Goal: Obtain resource: Obtain resource

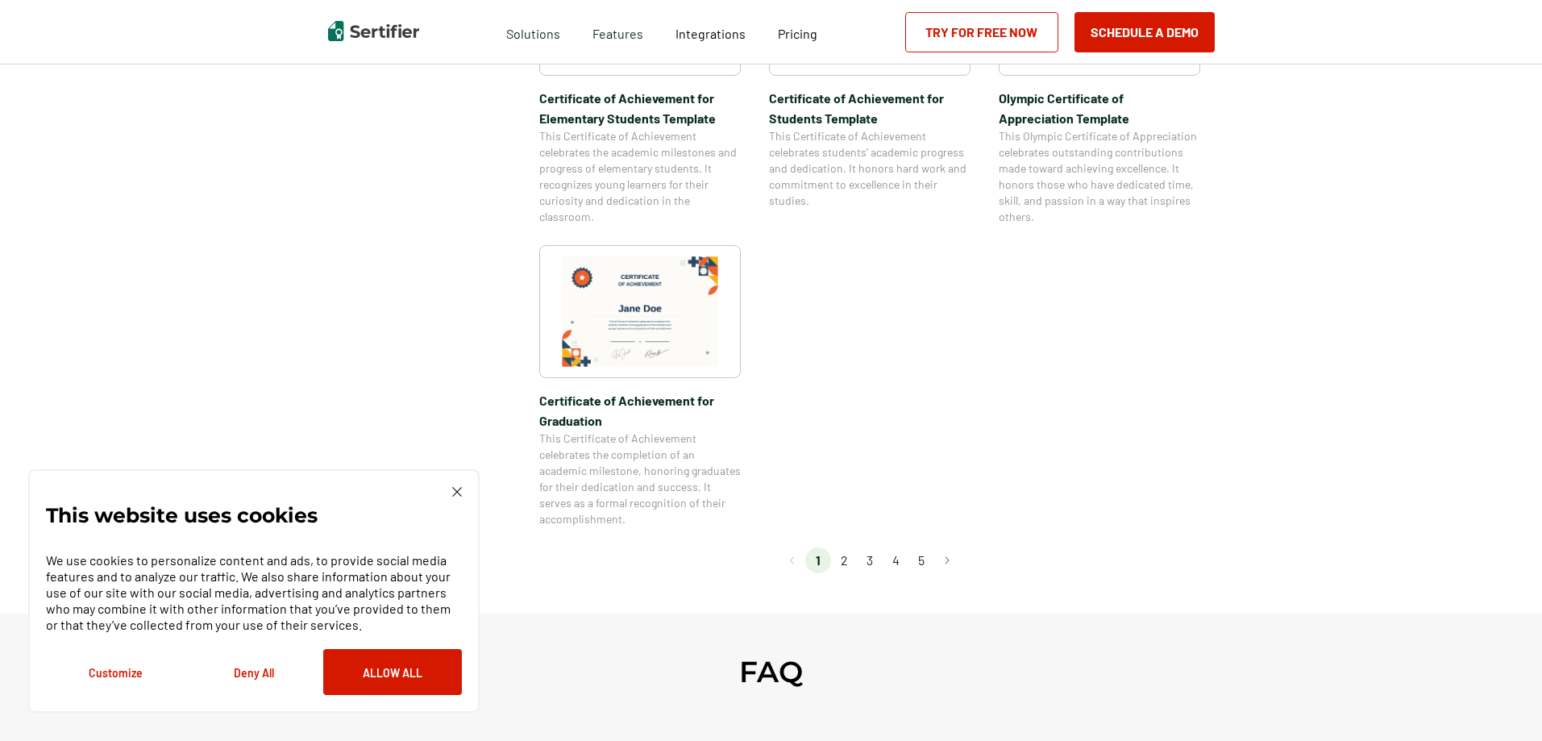
scroll to position [1289, 0]
click at [850, 561] on li "2" at bounding box center [844, 559] width 26 height 26
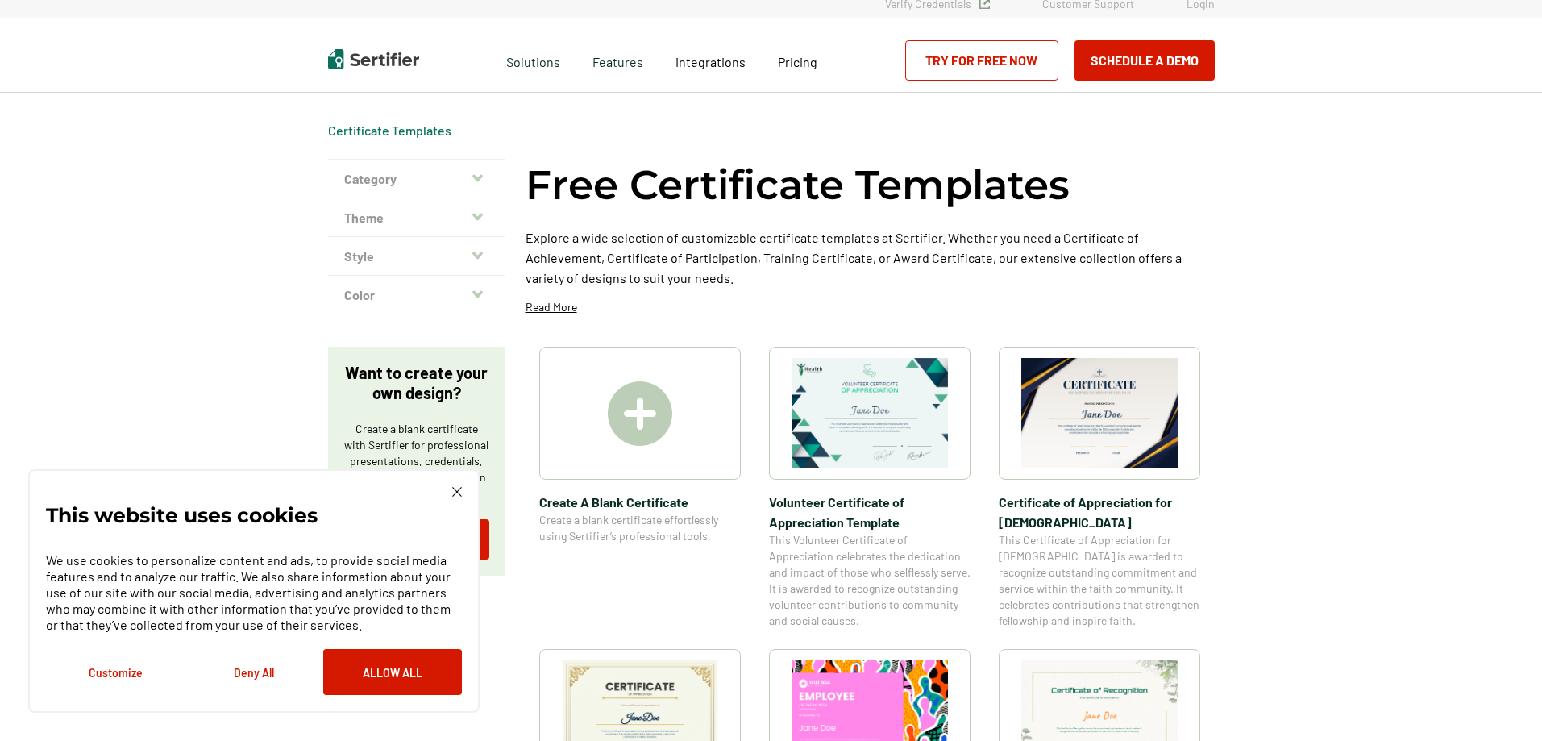
scroll to position [0, 0]
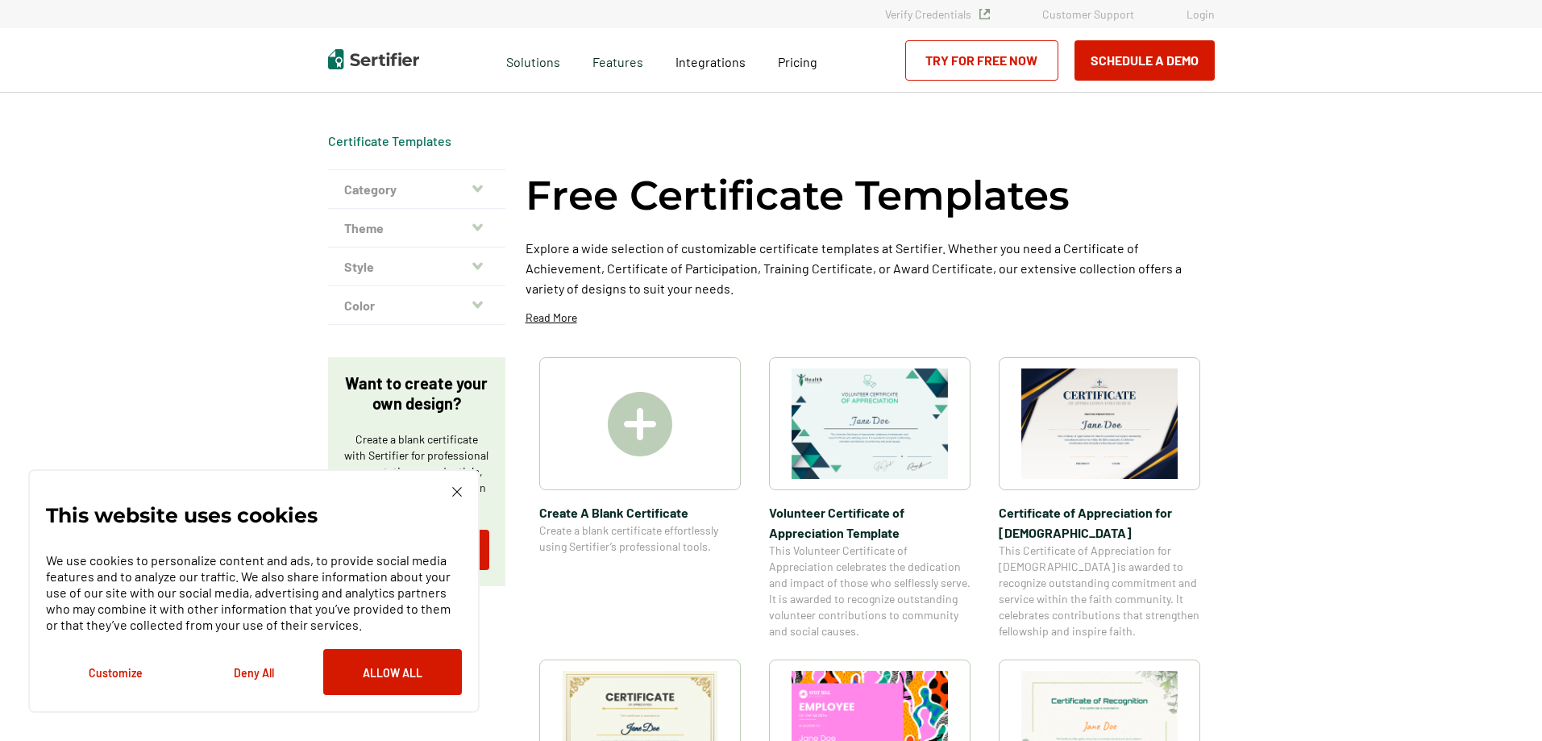
click at [1073, 437] on img at bounding box center [1099, 423] width 156 height 110
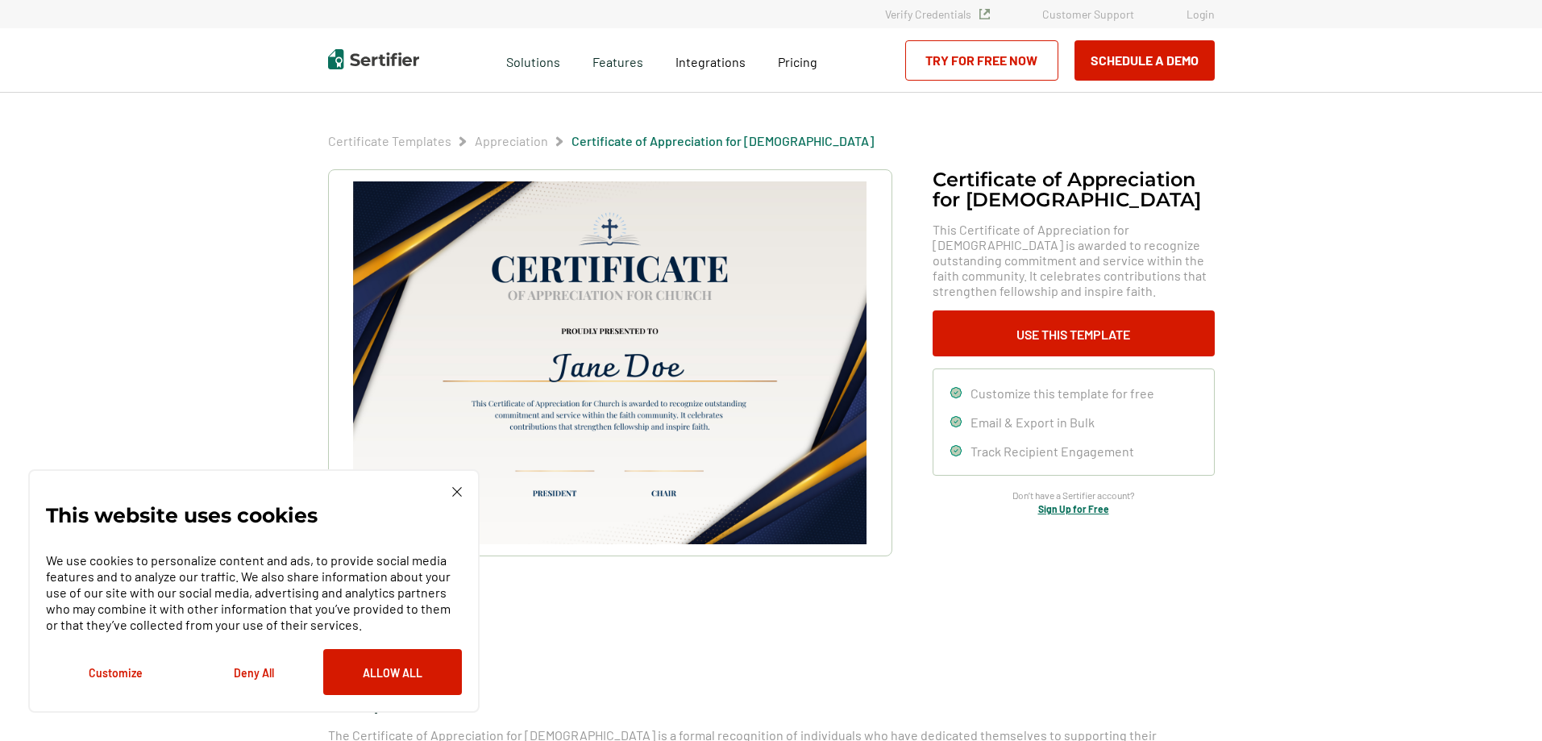
click at [374, 674] on button "Allow All" at bounding box center [392, 672] width 139 height 46
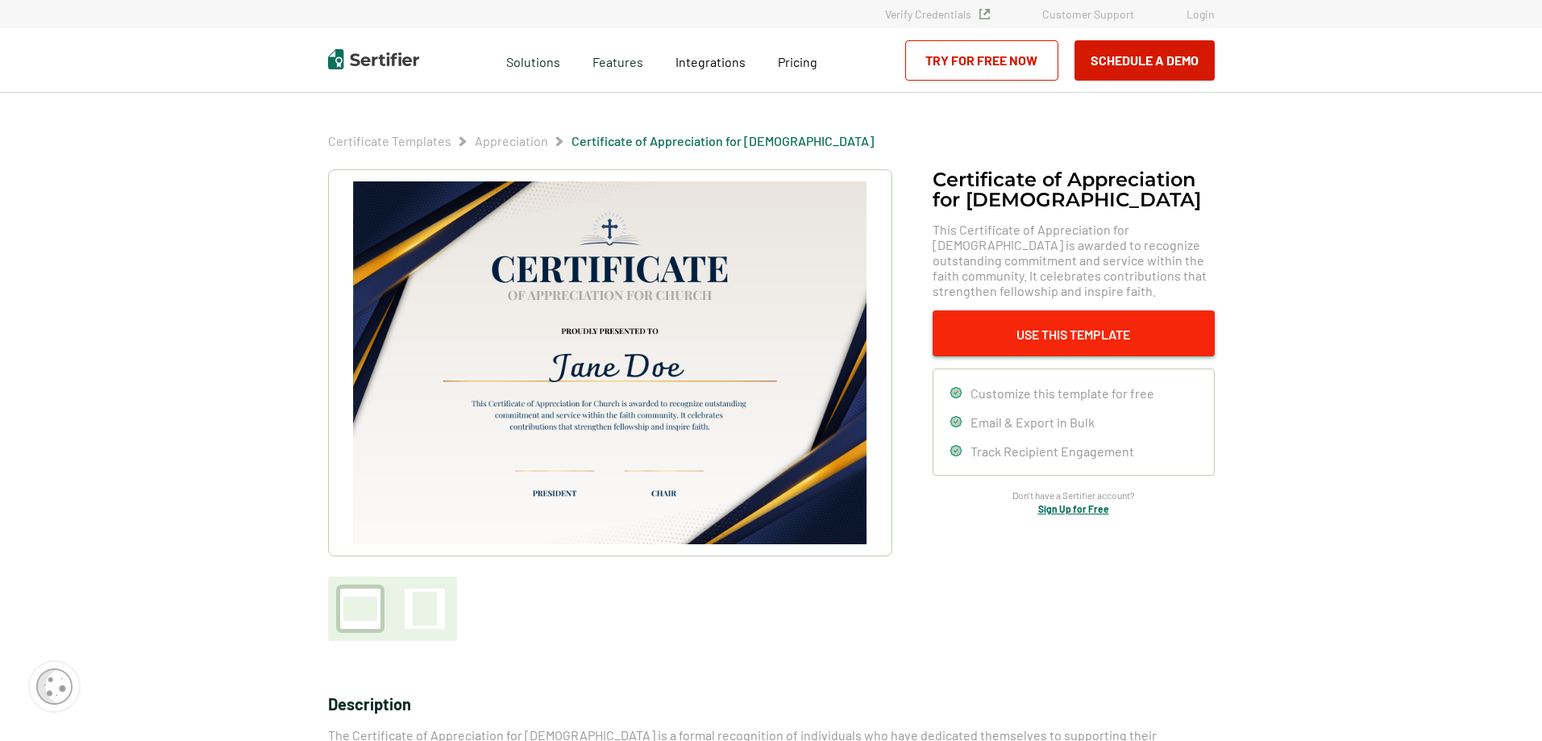
click at [1048, 331] on button "Use This Template" at bounding box center [1073, 333] width 282 height 46
